Goal: Task Accomplishment & Management: Use online tool/utility

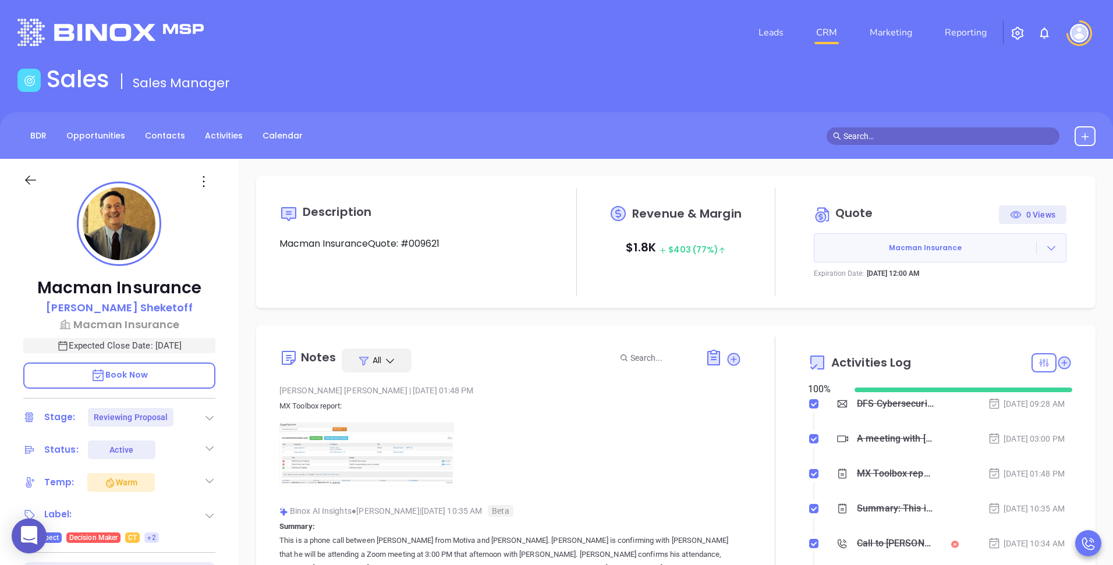
scroll to position [271, 0]
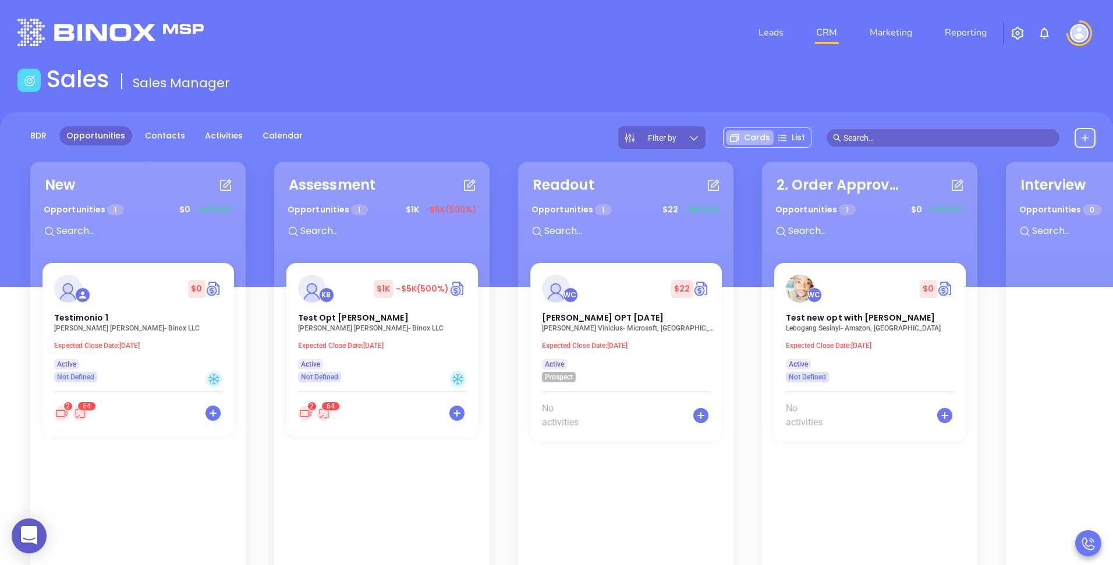
click at [1015, 29] on img "button" at bounding box center [1018, 33] width 14 height 14
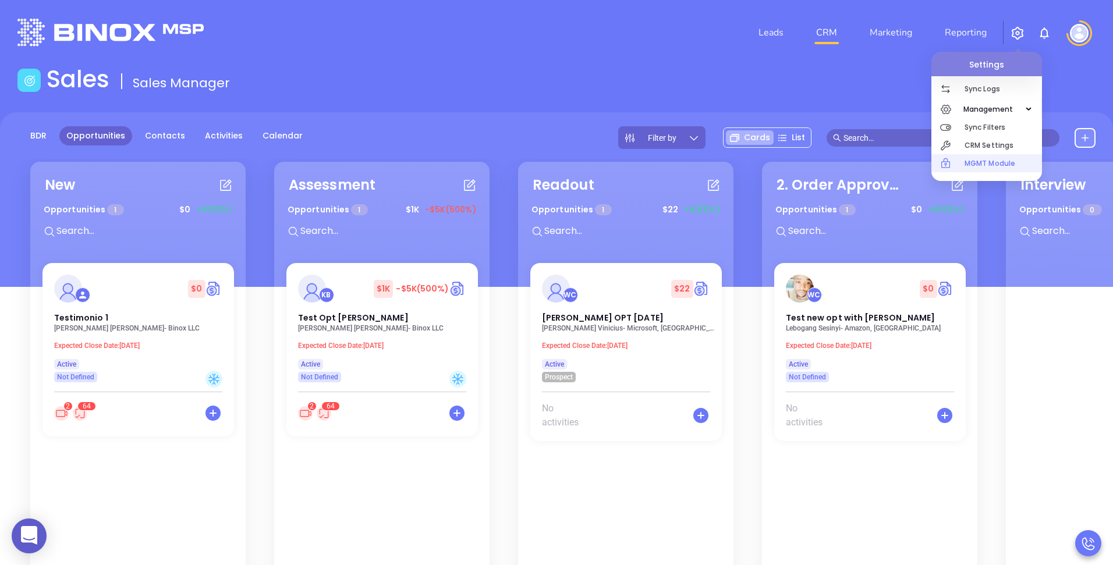
click at [978, 169] on p "MGMT Module" at bounding box center [1003, 163] width 77 height 18
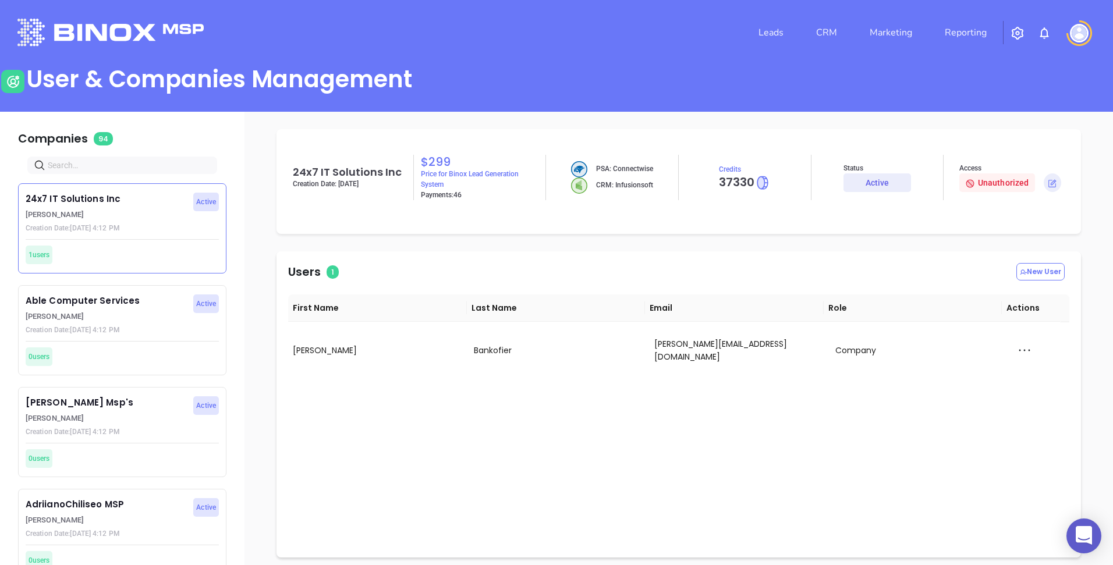
click at [148, 165] on input "text" at bounding box center [125, 165] width 154 height 13
type input "motiva"
click at [76, 315] on p "Walter Contreras" at bounding box center [106, 317] width 161 height 12
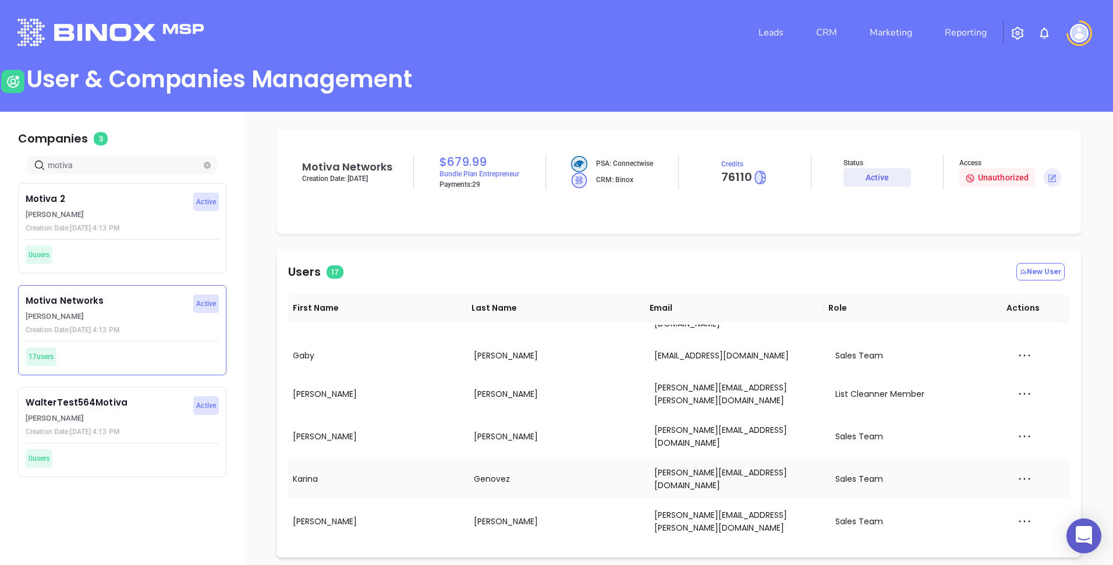
scroll to position [240, 0]
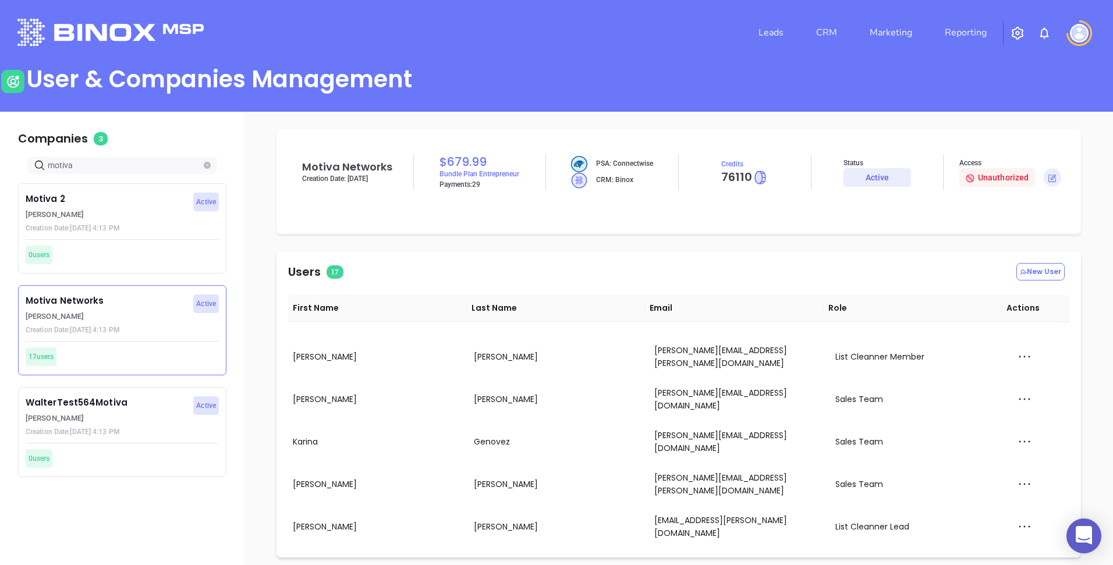
click at [1033, 453] on div "Impersonate" at bounding box center [1049, 454] width 77 height 13
